Goal: Information Seeking & Learning: Understand process/instructions

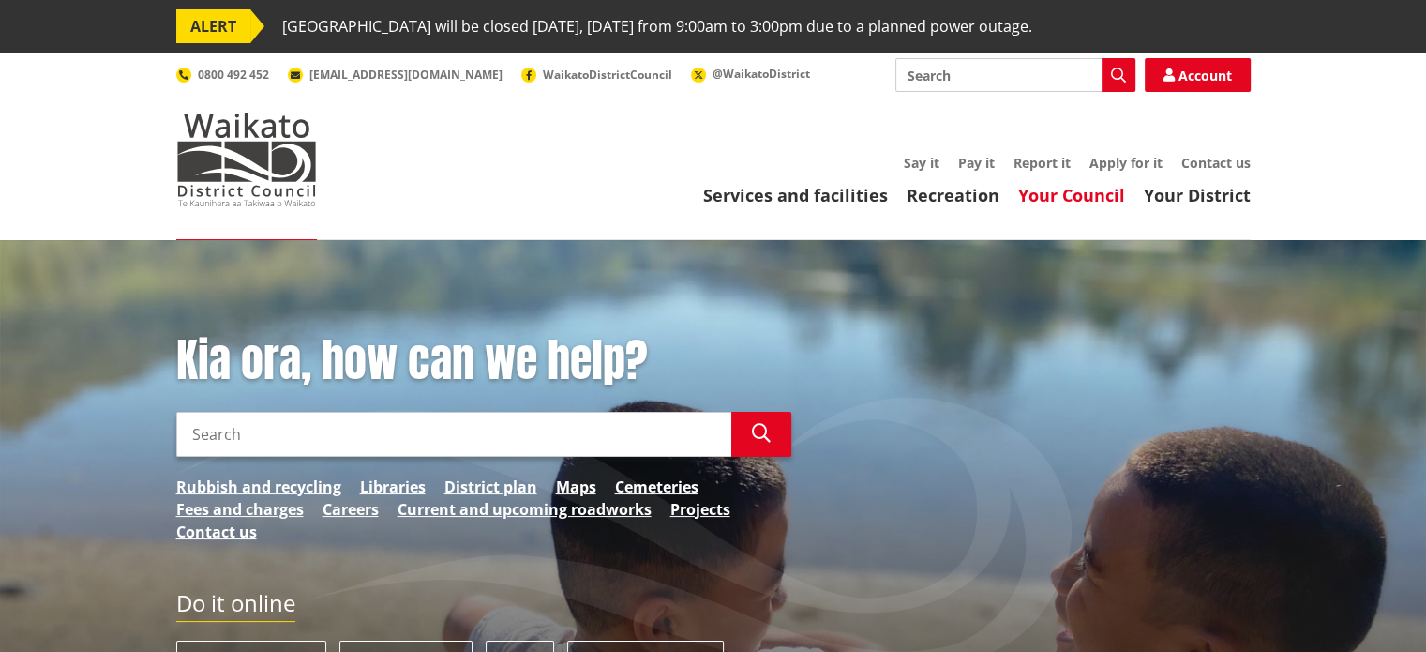
click at [1089, 196] on link "Your Council" at bounding box center [1071, 195] width 107 height 23
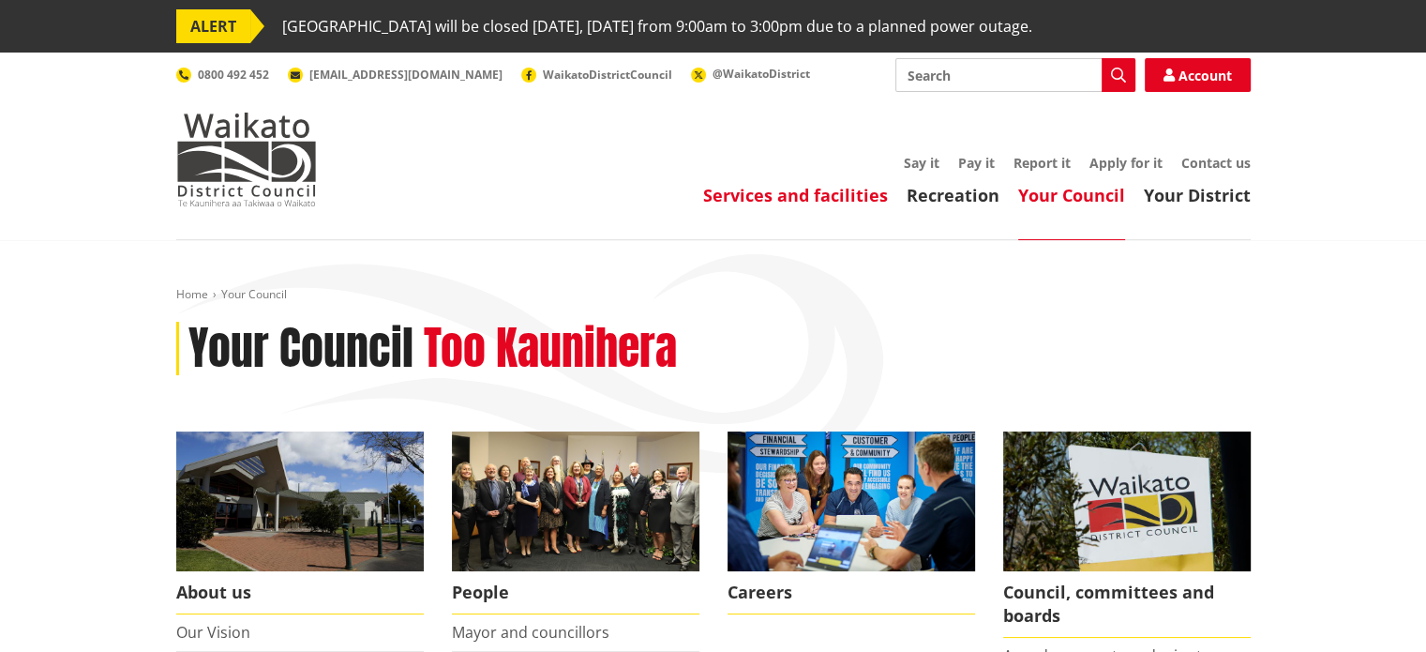
click at [830, 202] on link "Services and facilities" at bounding box center [795, 195] width 185 height 23
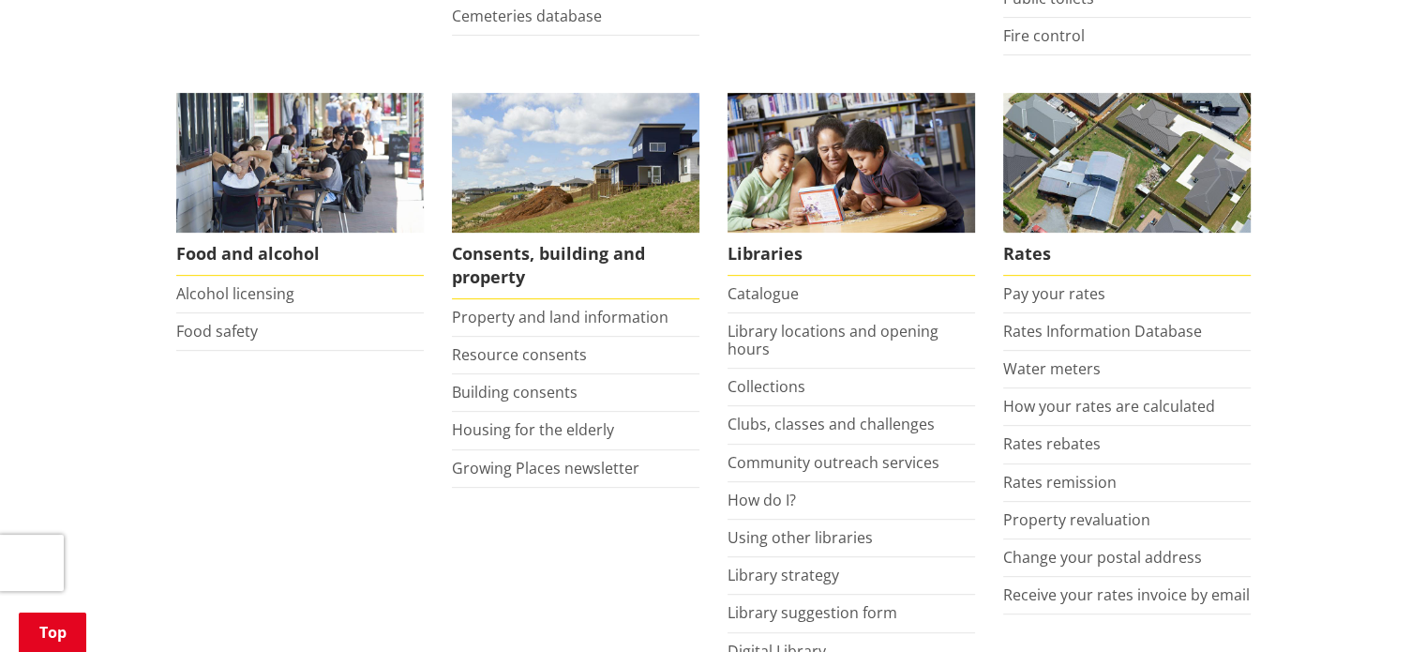
scroll to position [750, 0]
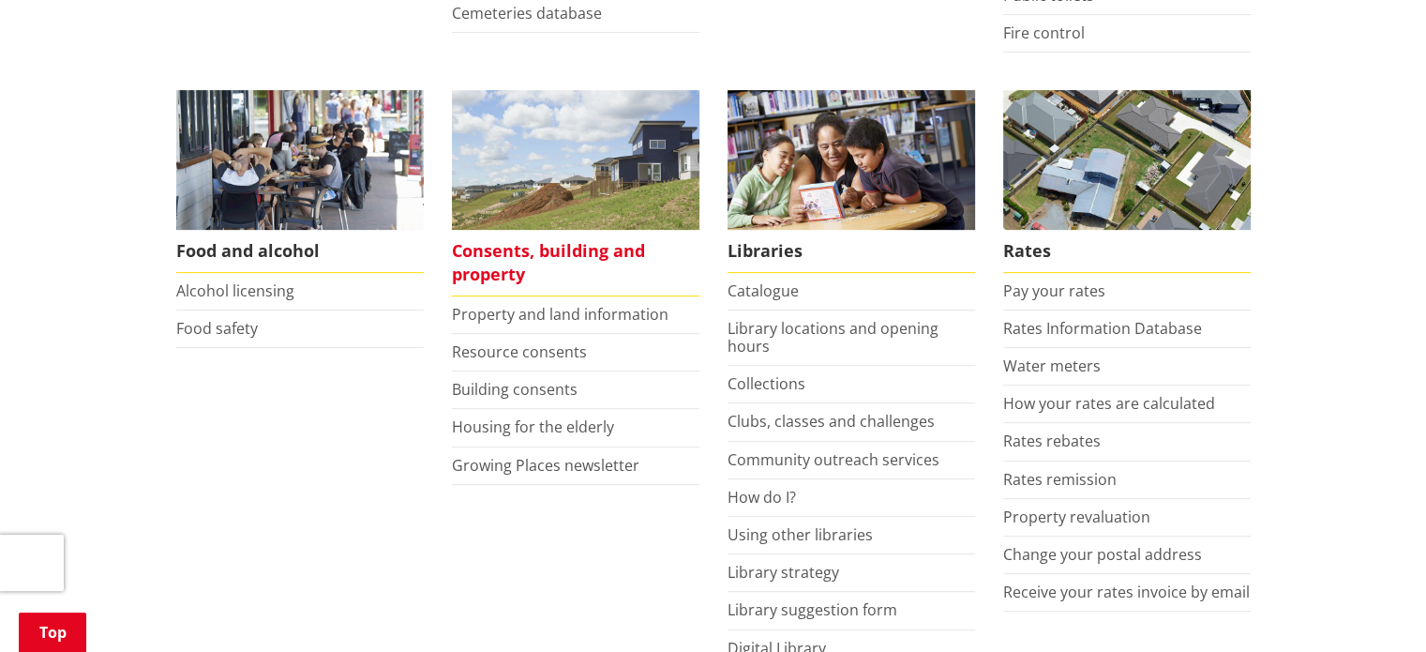
click at [506, 250] on span "Consents, building and property" at bounding box center [576, 263] width 248 height 67
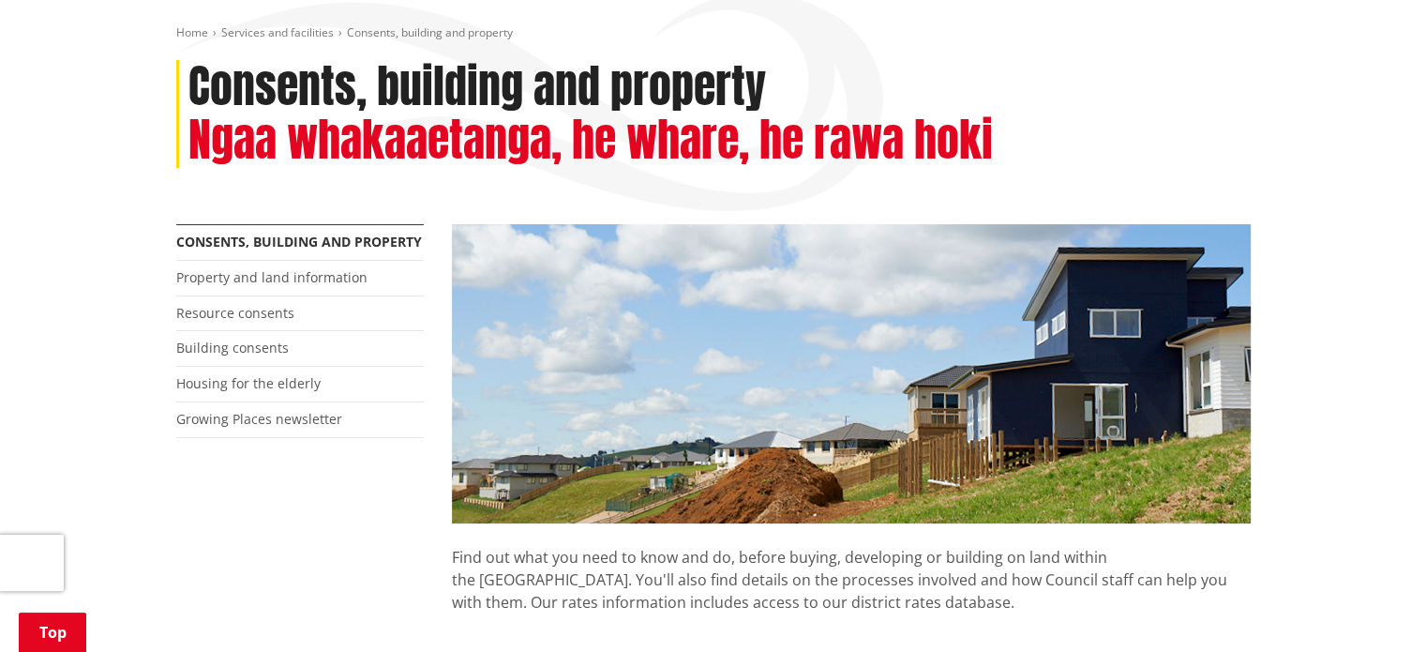
scroll to position [281, 0]
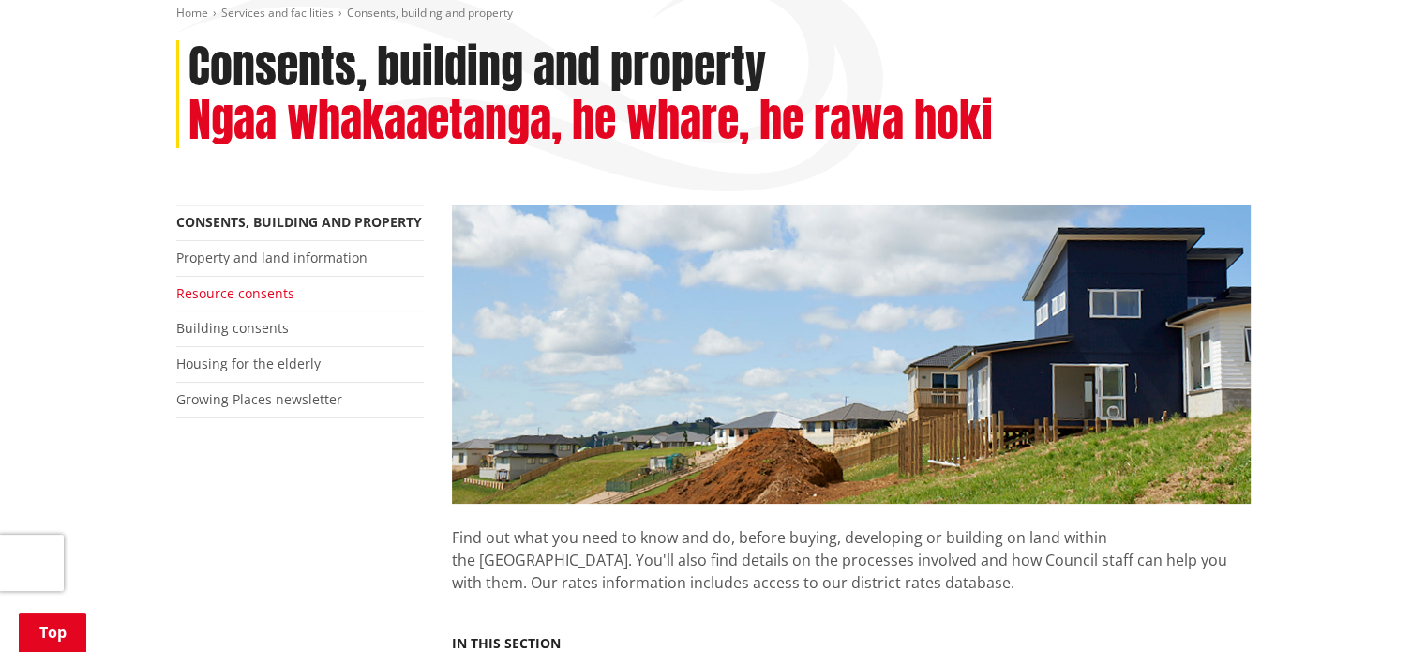
click at [206, 288] on link "Resource consents" at bounding box center [235, 293] width 118 height 18
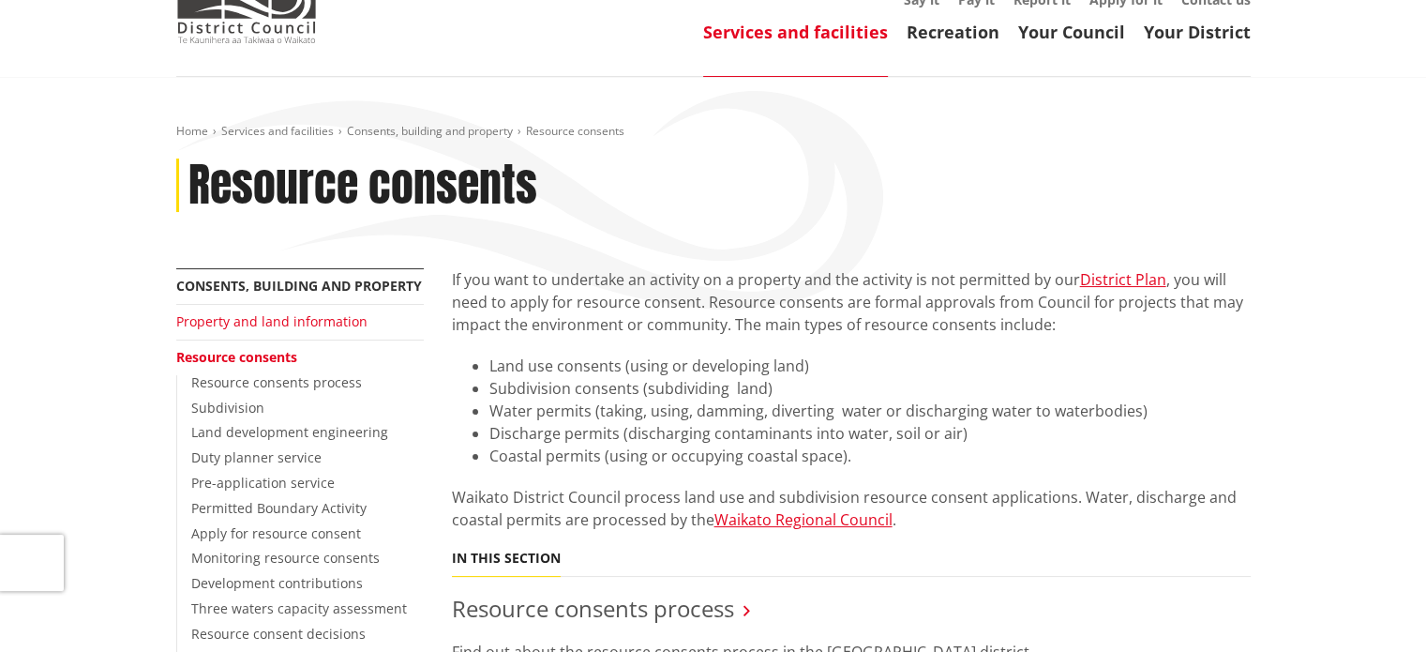
scroll to position [375, 0]
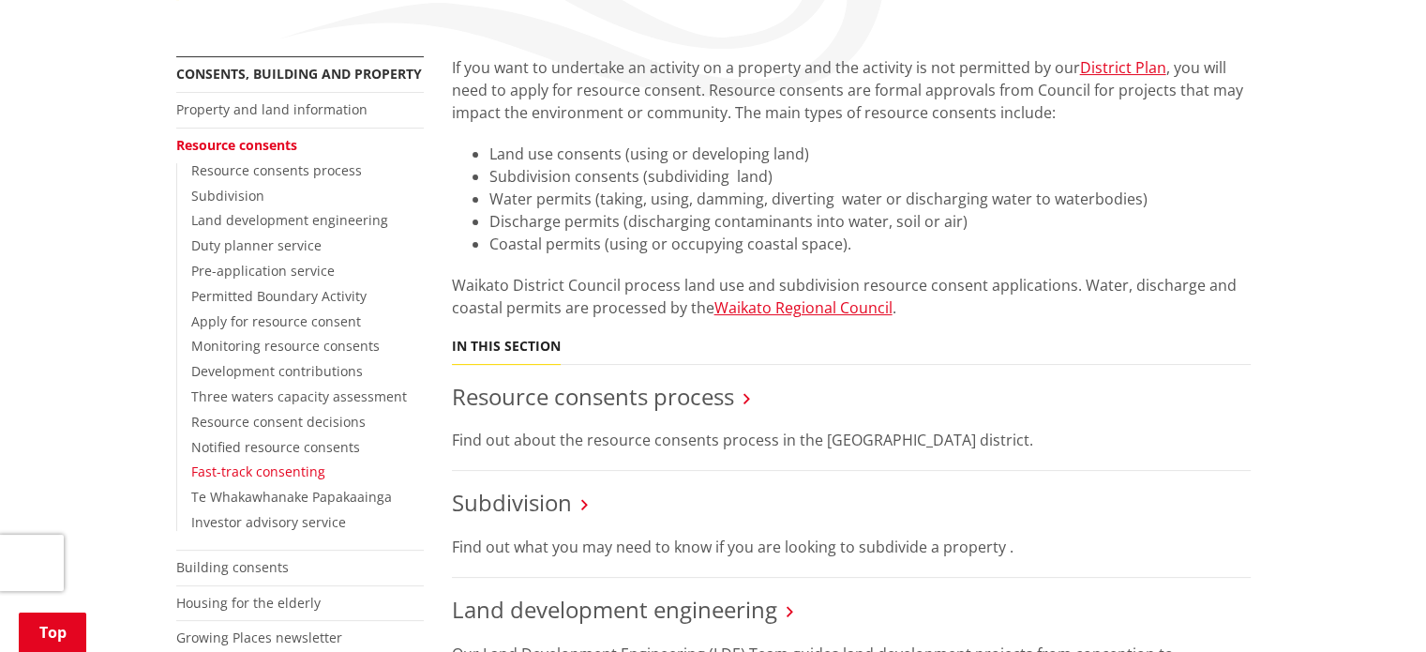
click at [237, 472] on link "Fast-track consenting" at bounding box center [258, 471] width 134 height 18
